Goal: Information Seeking & Learning: Learn about a topic

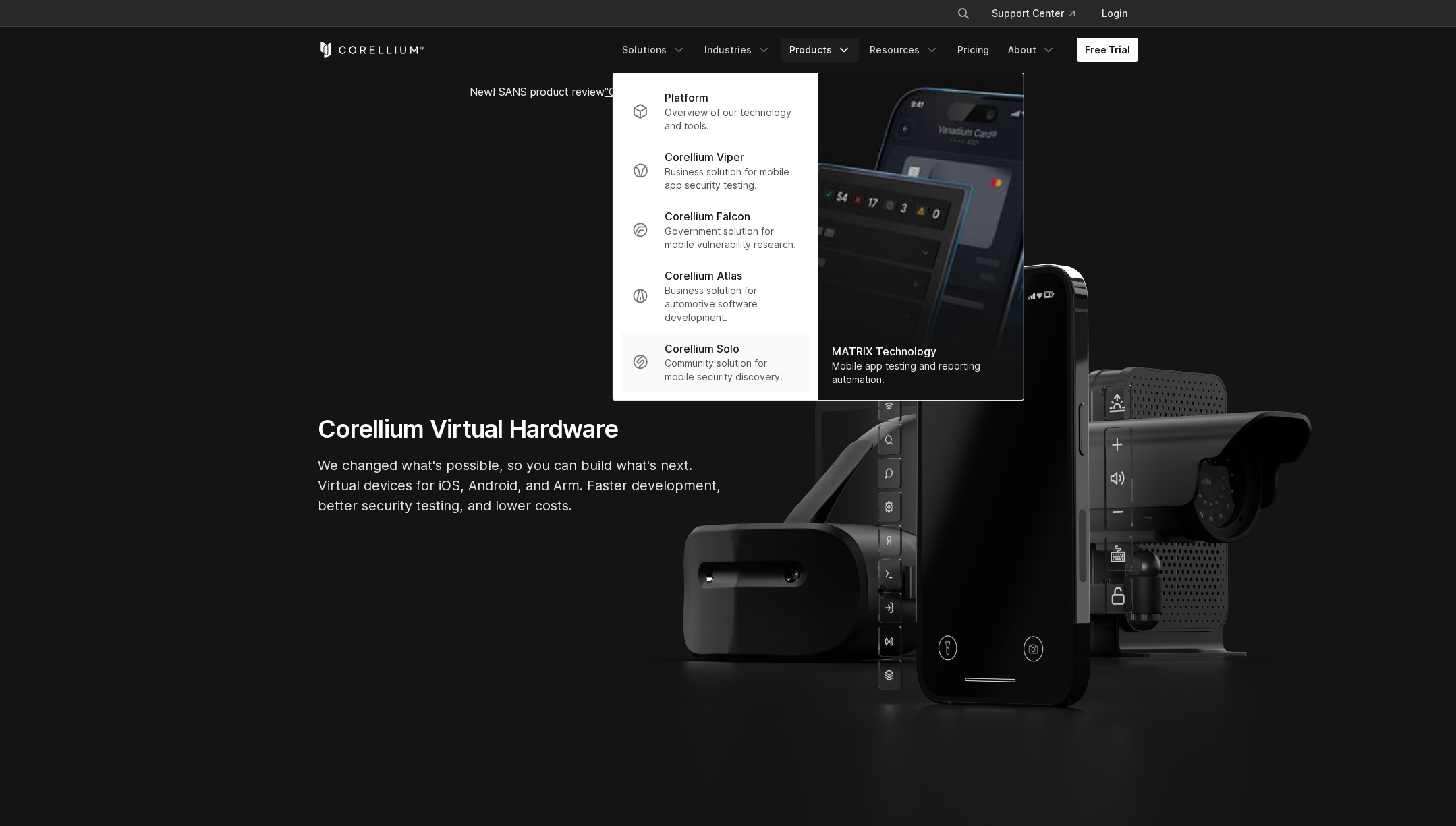
click at [711, 376] on p "Community solution for mobile security discovery." at bounding box center [731, 370] width 134 height 27
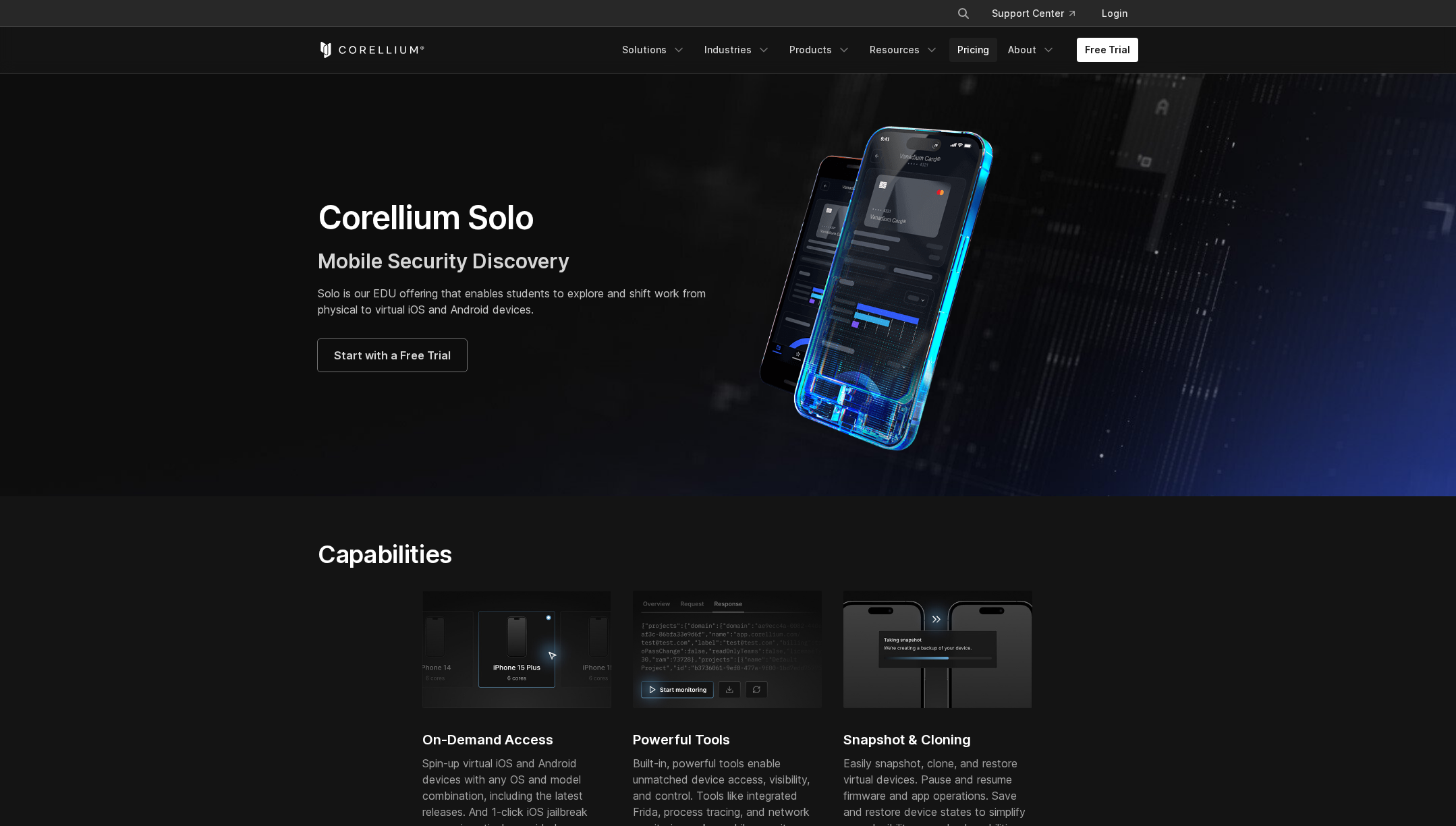
click at [967, 49] on link "Pricing" at bounding box center [973, 50] width 48 height 24
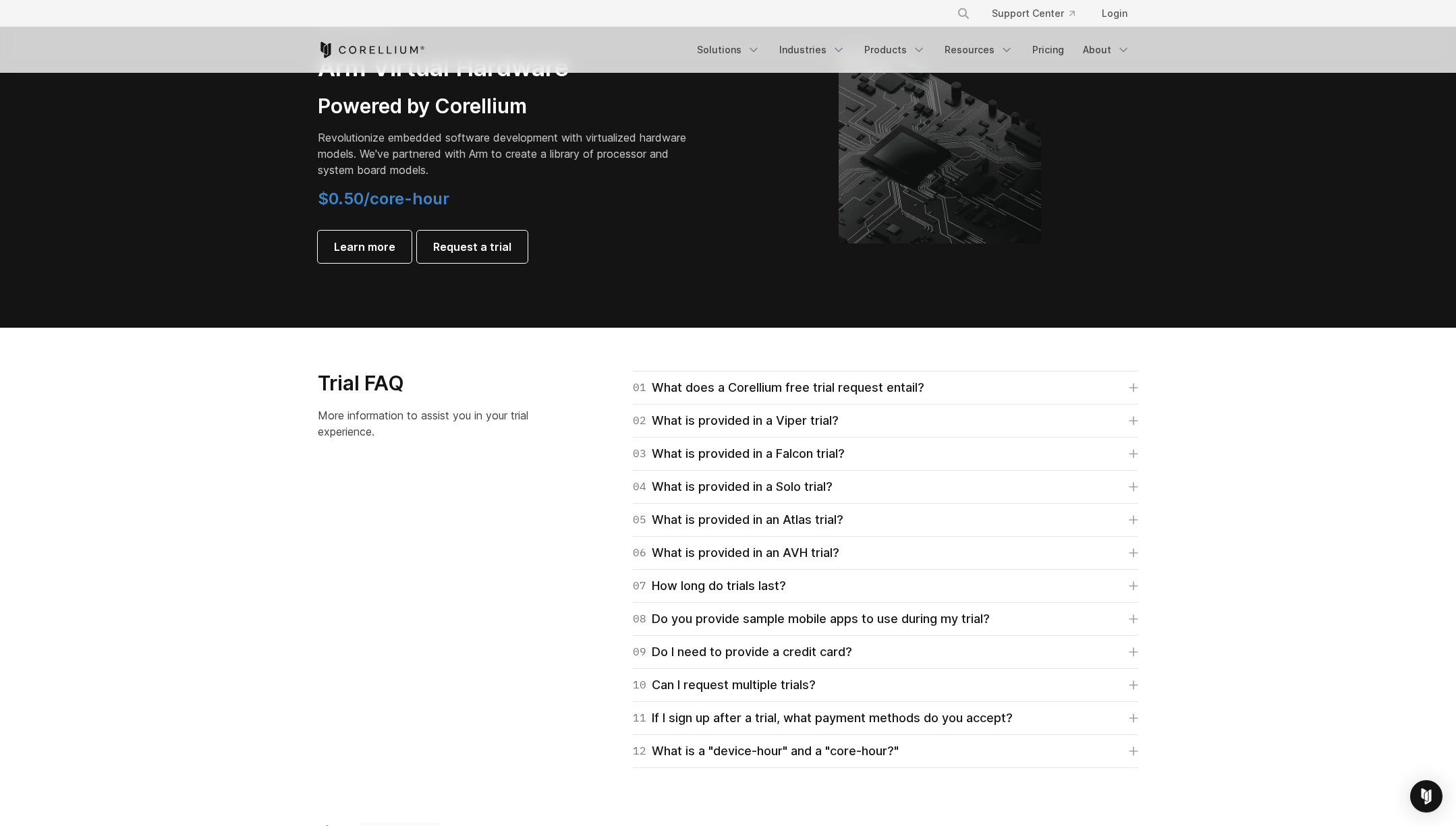
scroll to position [1727, 0]
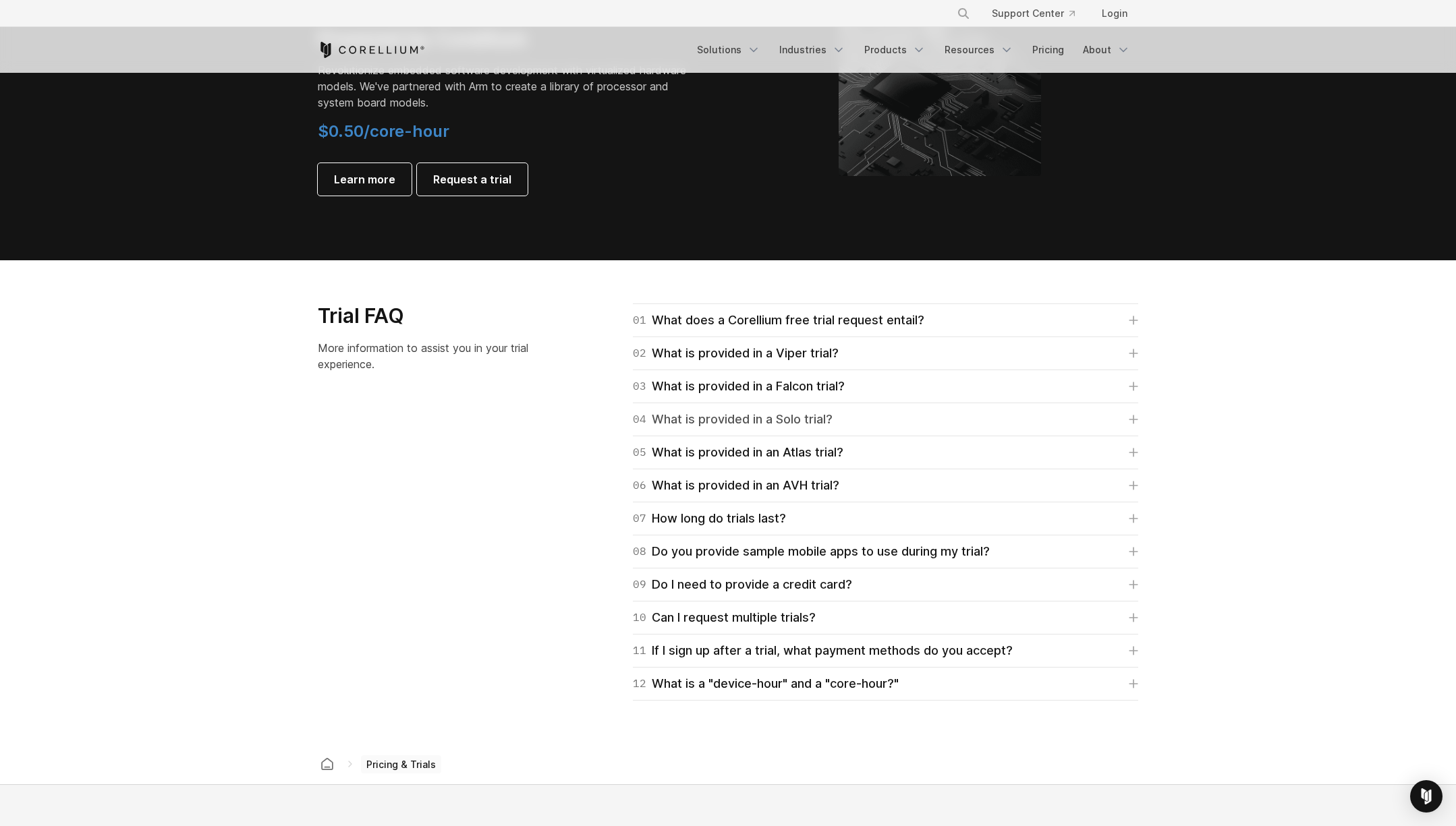
click at [723, 413] on div "04 What is provided in a Solo trial?" at bounding box center [732, 419] width 200 height 19
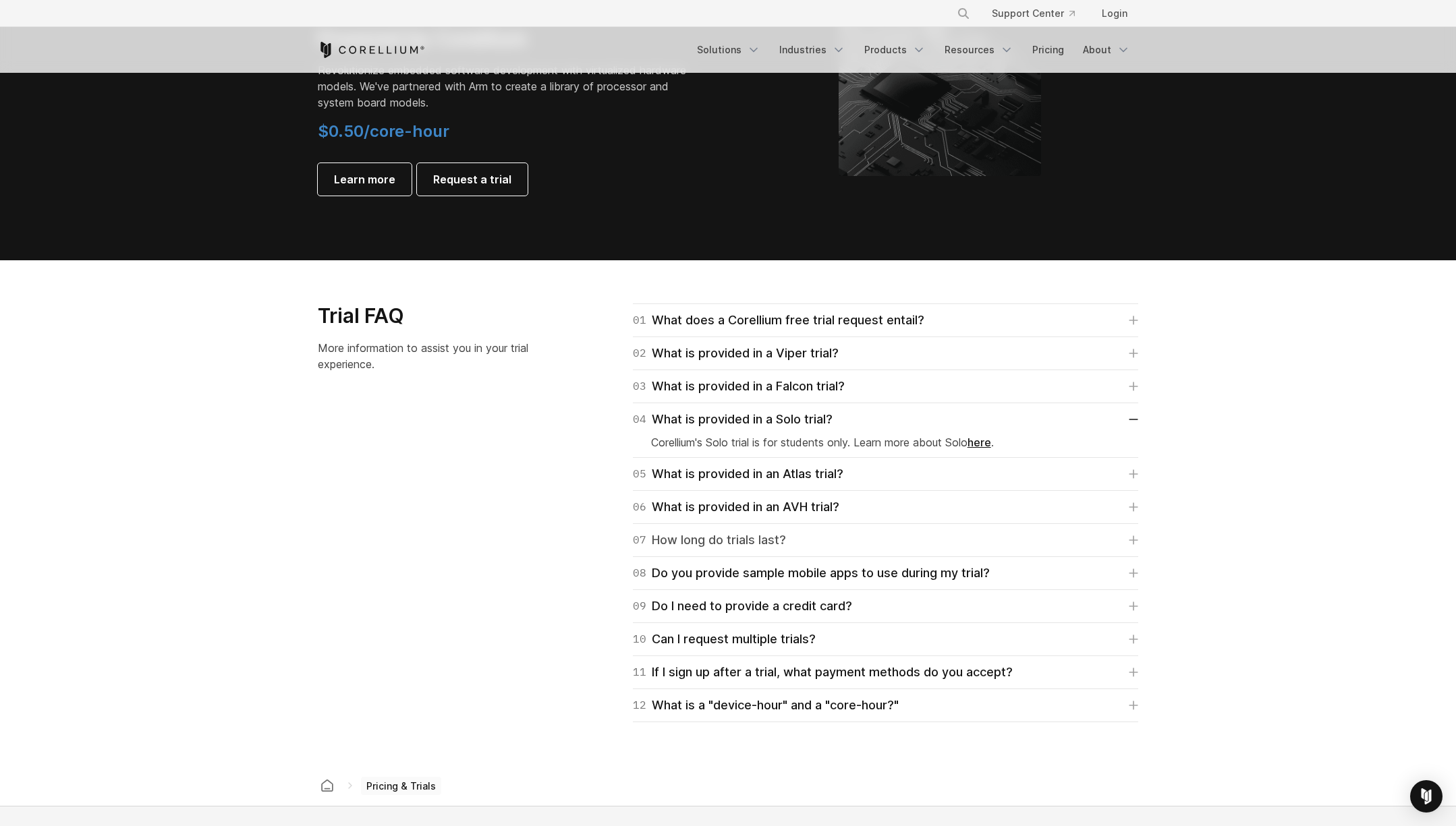
click at [963, 542] on link "07 How long do trials last?" at bounding box center [885, 540] width 505 height 19
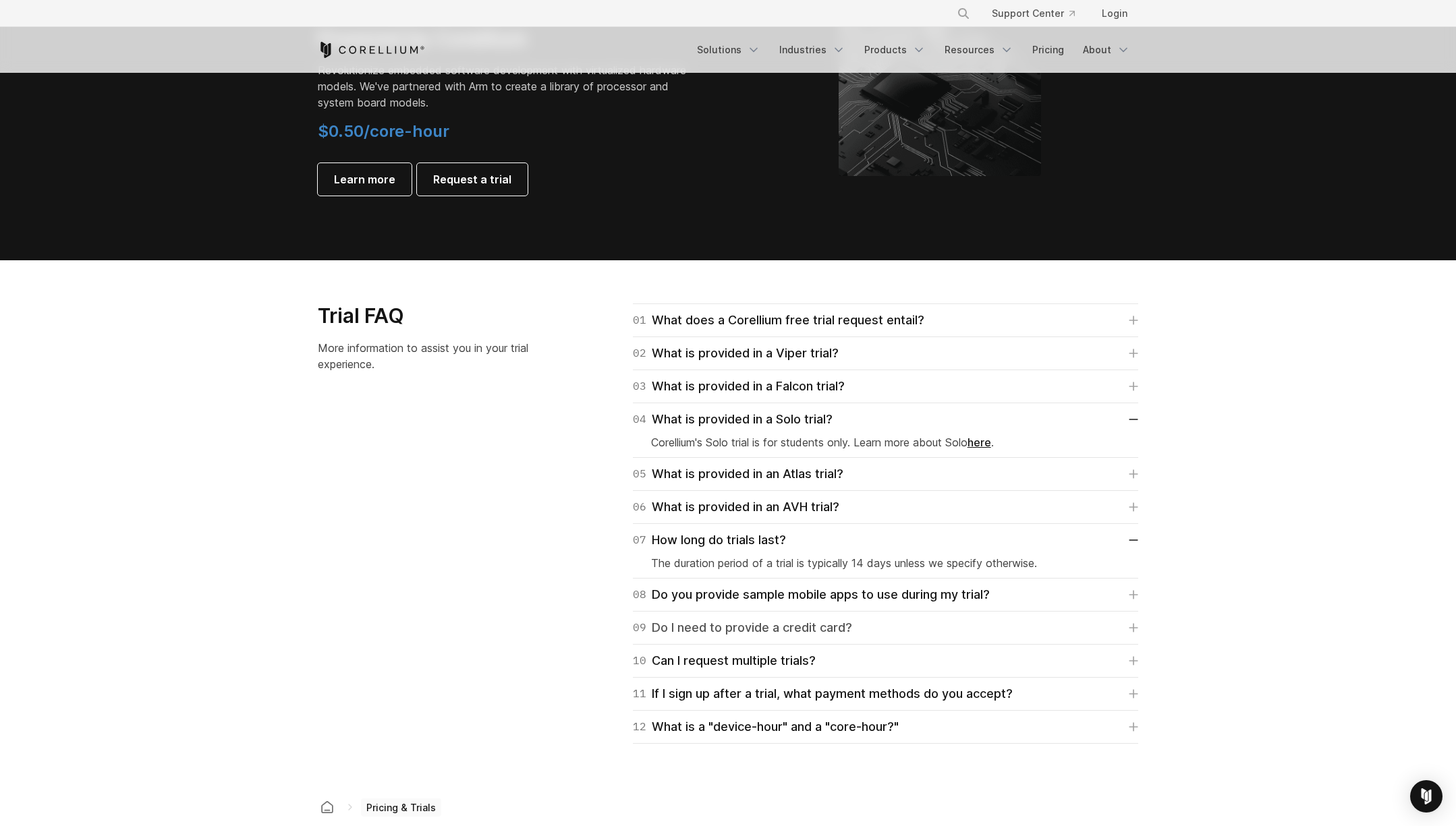
click at [903, 624] on link "09 Do I need to provide a credit card?" at bounding box center [885, 627] width 505 height 19
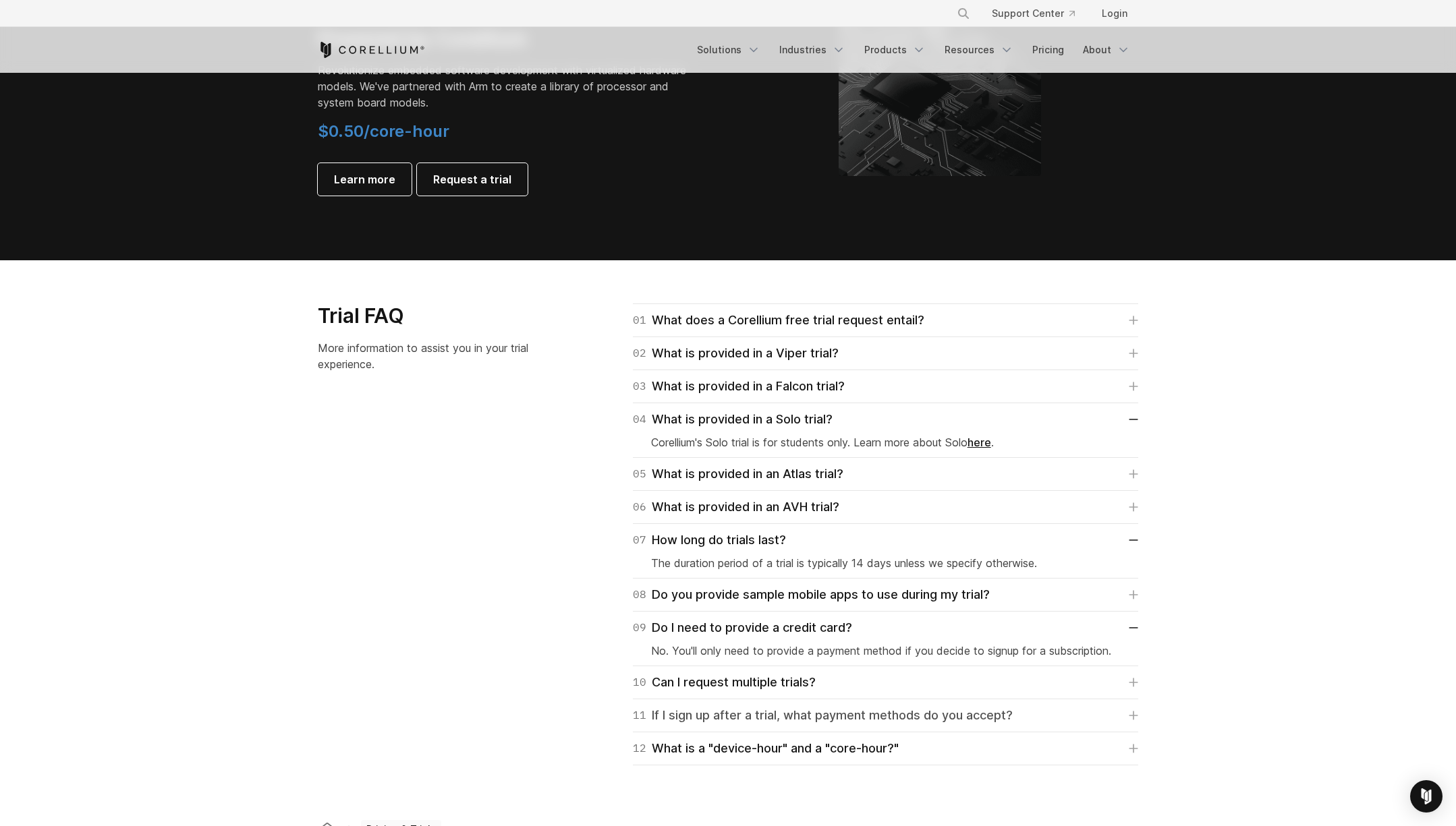
click at [806, 713] on div "11 If I sign up after a trial, what payment methods do you accept?" at bounding box center [823, 715] width 380 height 19
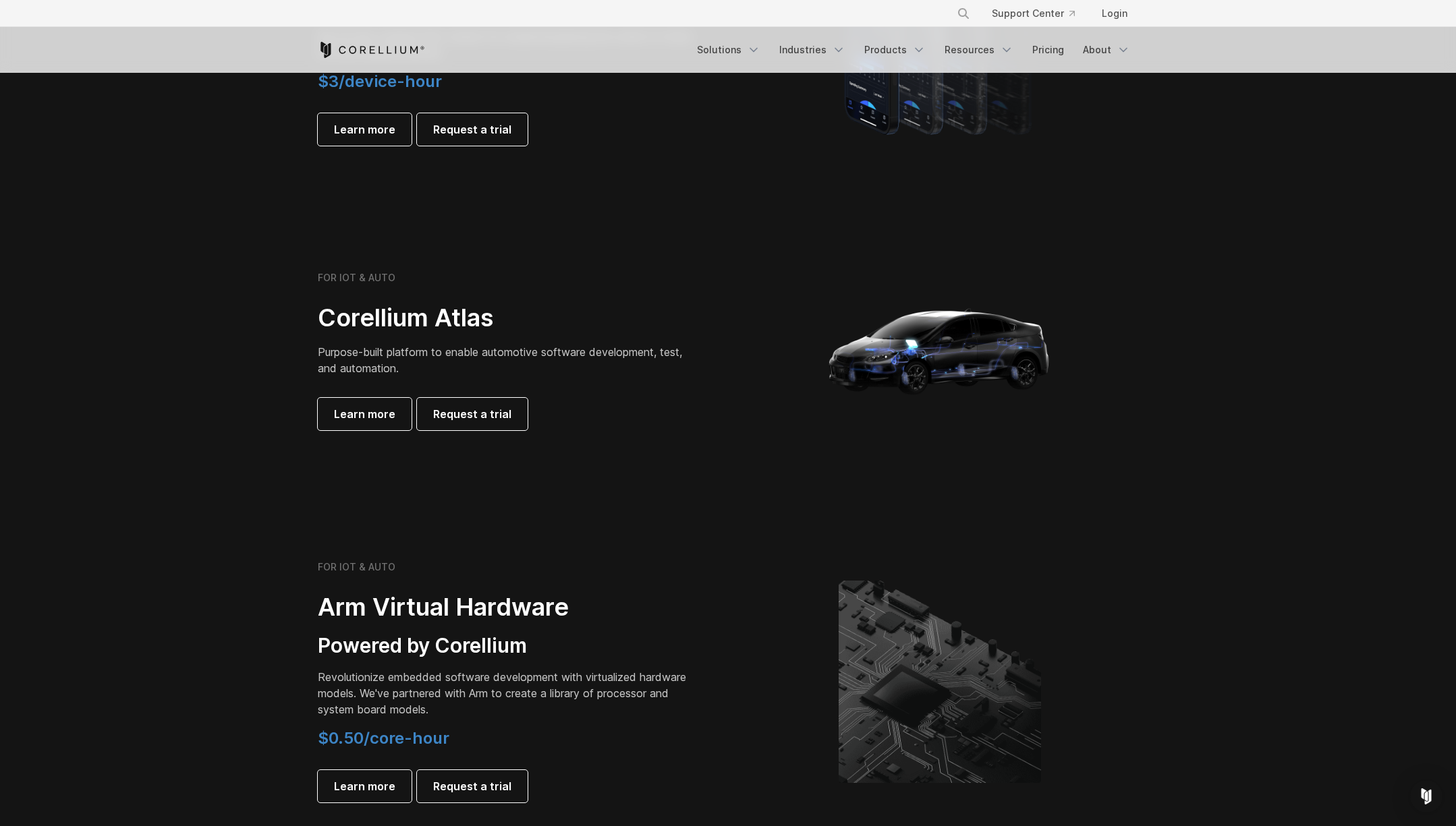
scroll to position [0, 0]
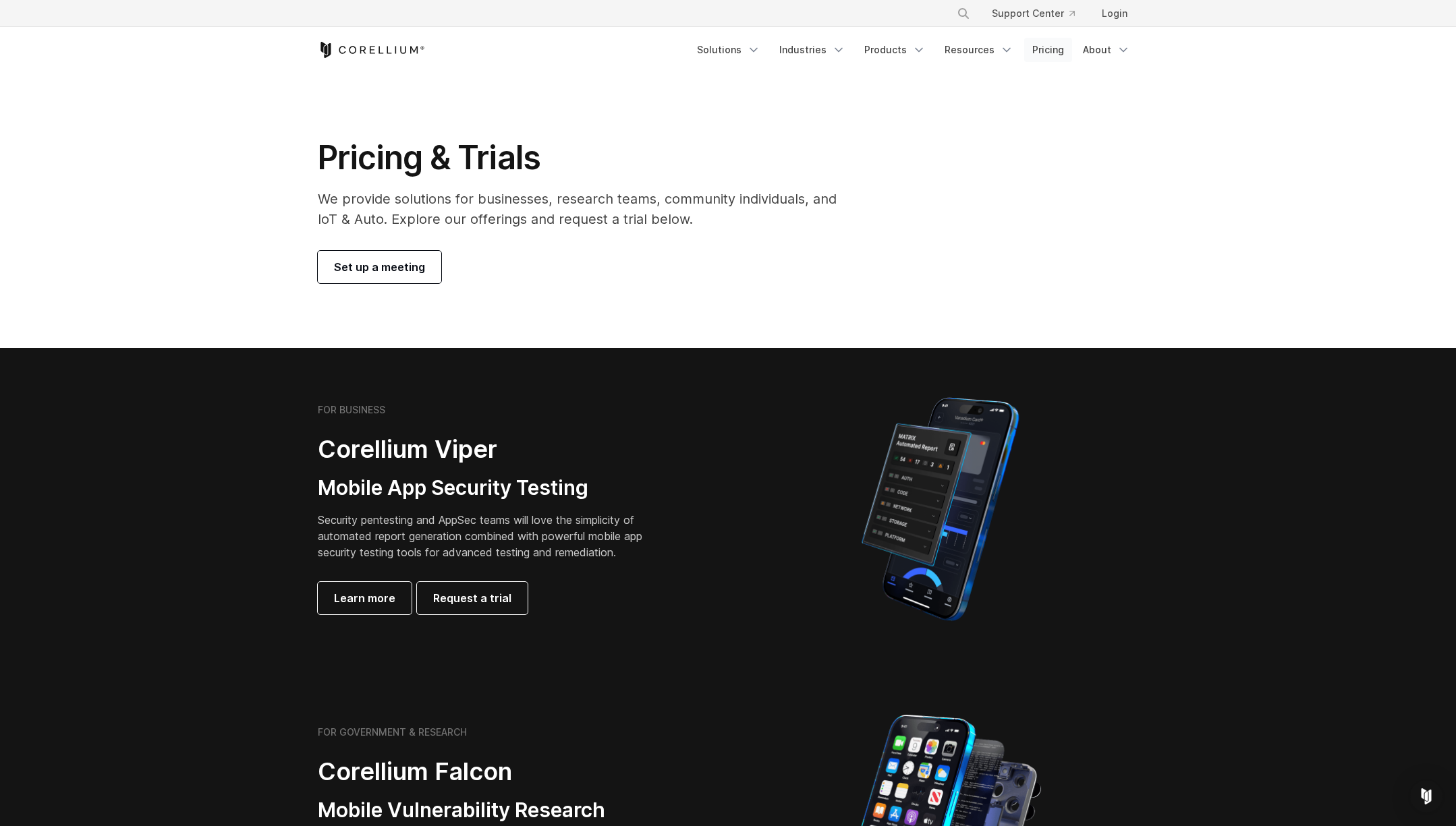
click at [1051, 48] on link "Pricing" at bounding box center [1048, 50] width 48 height 24
click at [1047, 47] on link "Pricing" at bounding box center [1048, 50] width 48 height 24
click at [1113, 42] on link "About" at bounding box center [1106, 50] width 63 height 24
click at [736, 47] on link "Solutions" at bounding box center [728, 50] width 79 height 24
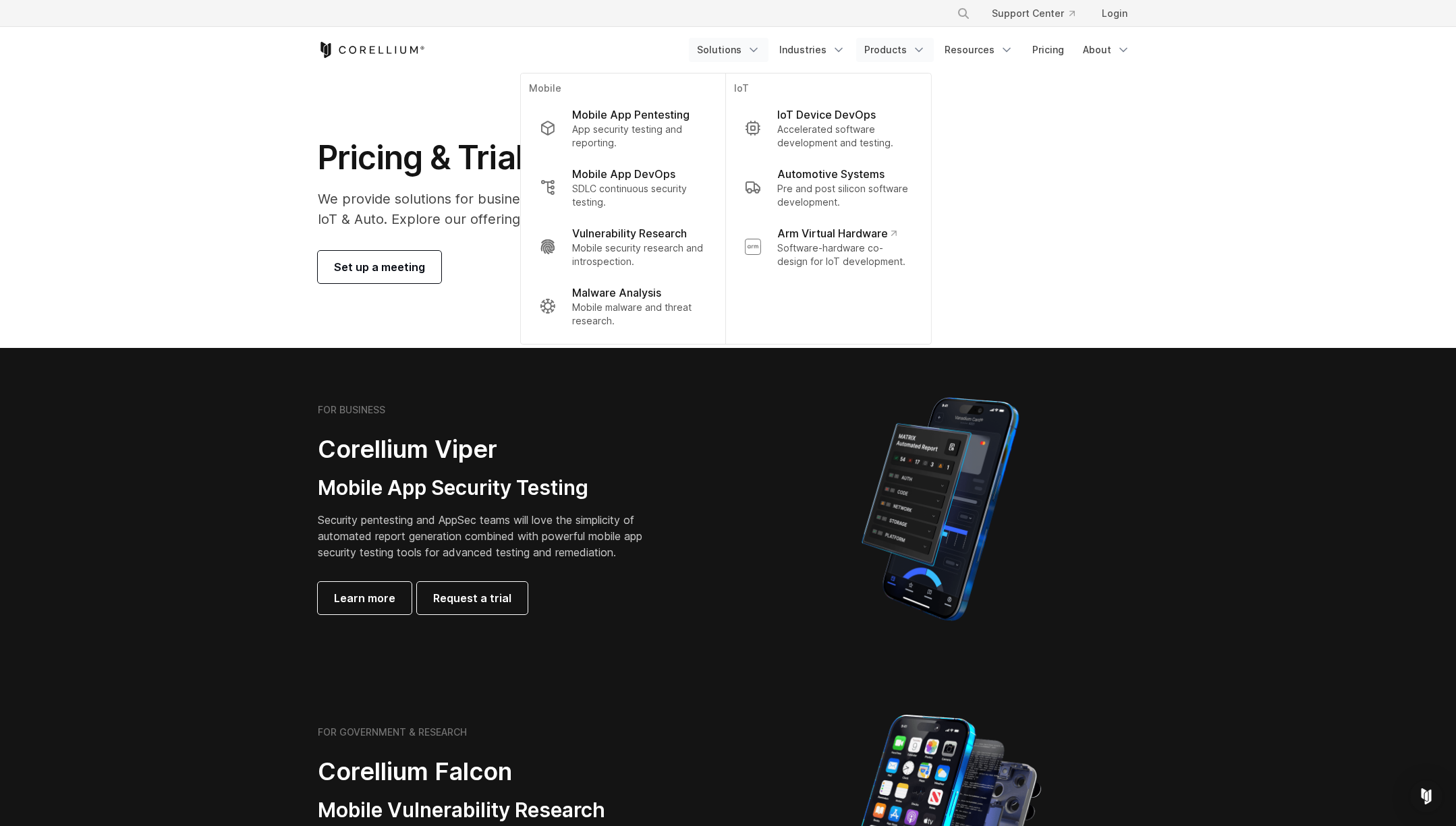
click at [892, 44] on link "Products" at bounding box center [895, 50] width 78 height 24
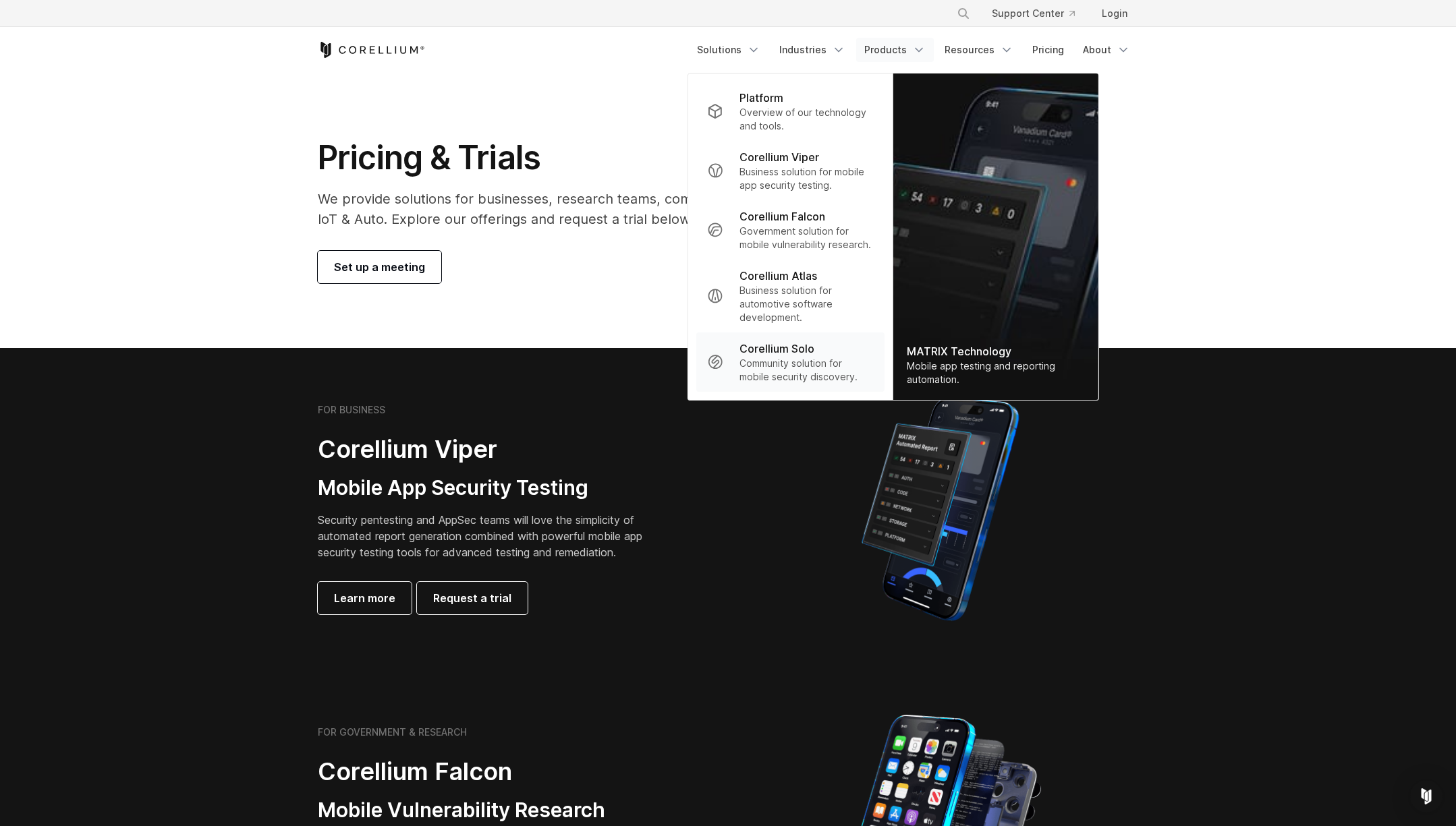
click at [759, 365] on p "Community solution for mobile security discovery." at bounding box center [806, 370] width 134 height 27
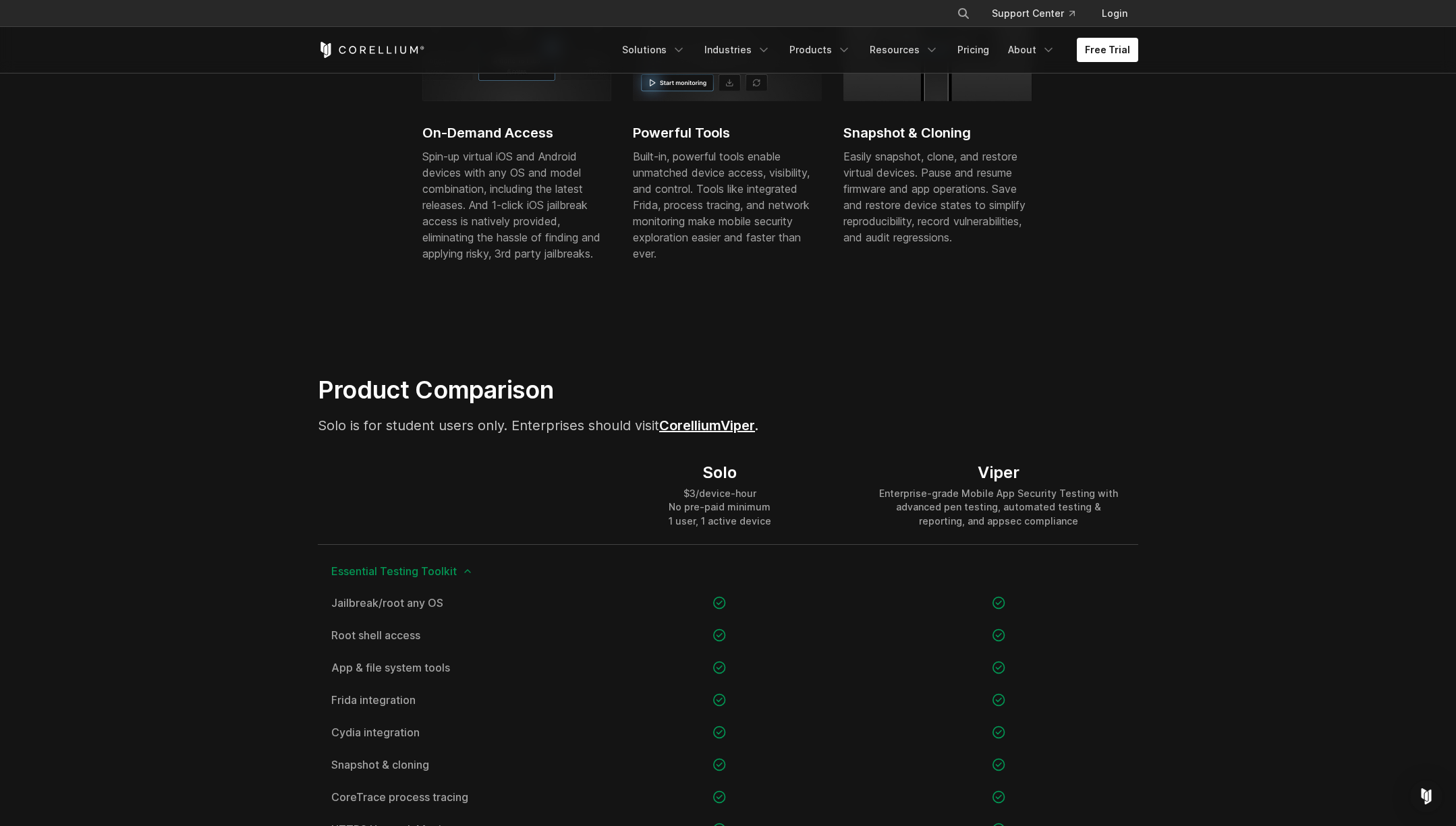
scroll to position [876, 0]
